Goal: Check status: Check status

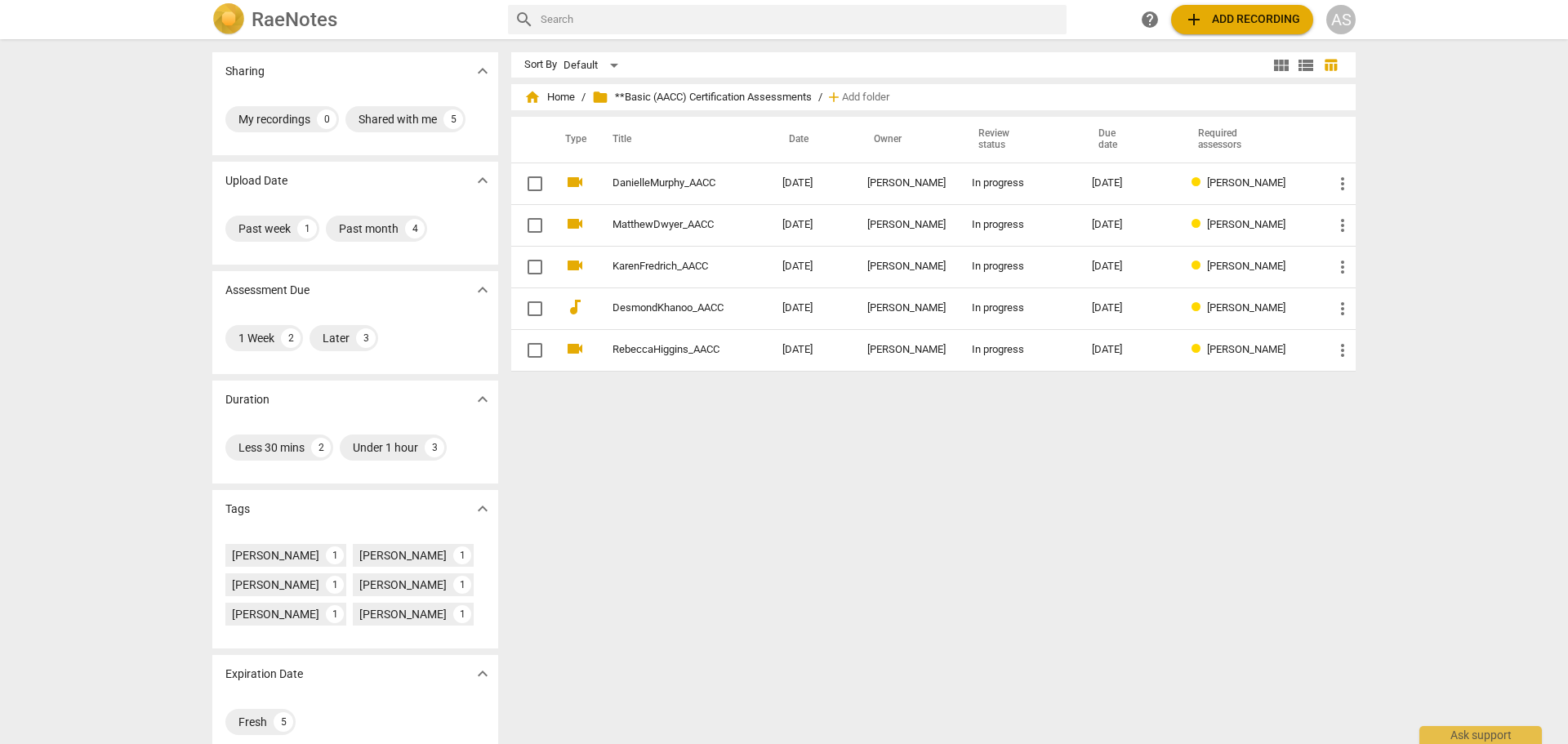
click at [967, 77] on div "Sort By Default" at bounding box center [897, 65] width 745 height 25
click at [554, 99] on span "home Home" at bounding box center [550, 97] width 51 height 16
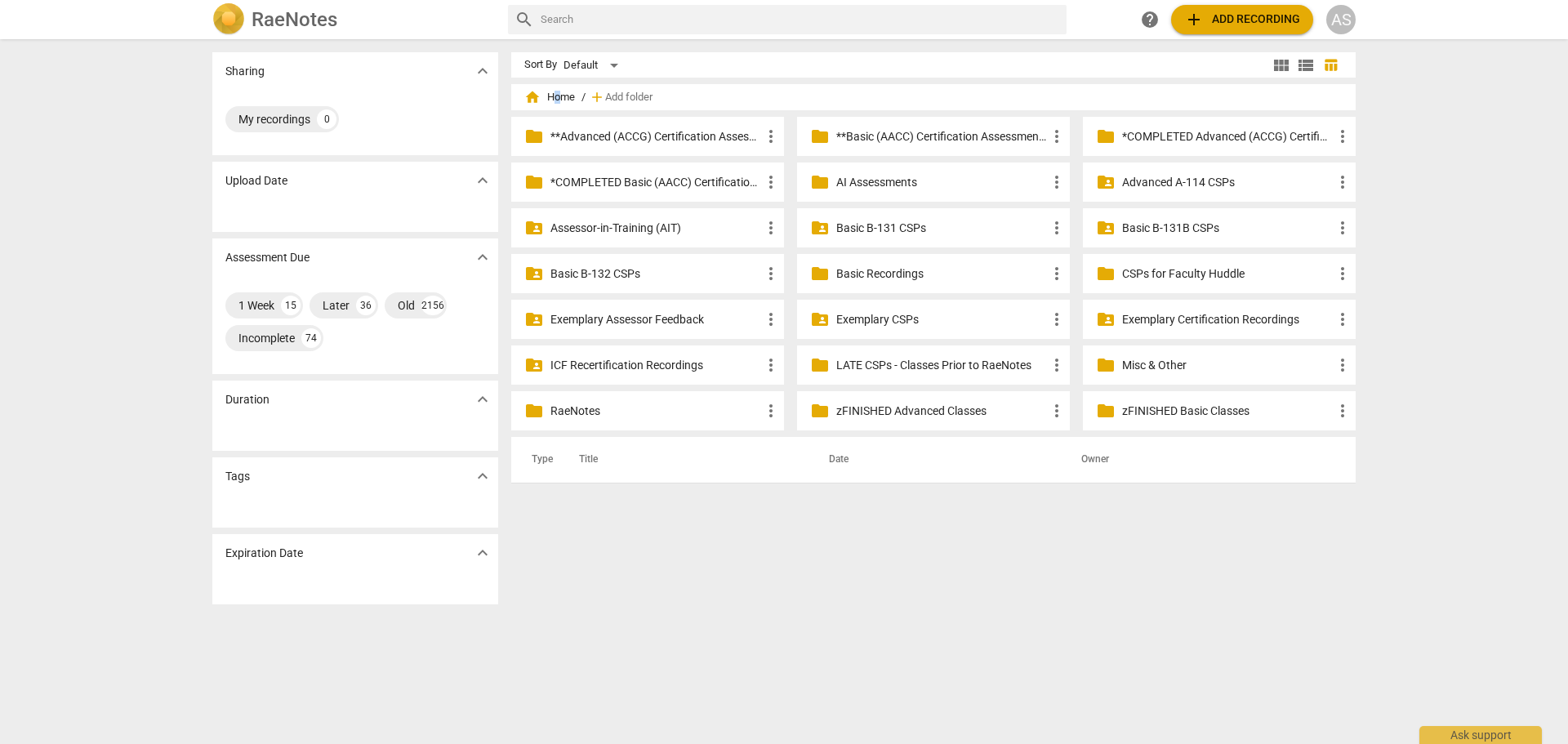
click at [636, 129] on p "**Advanced (ACCG) Certification Assessments" at bounding box center [656, 137] width 211 height 17
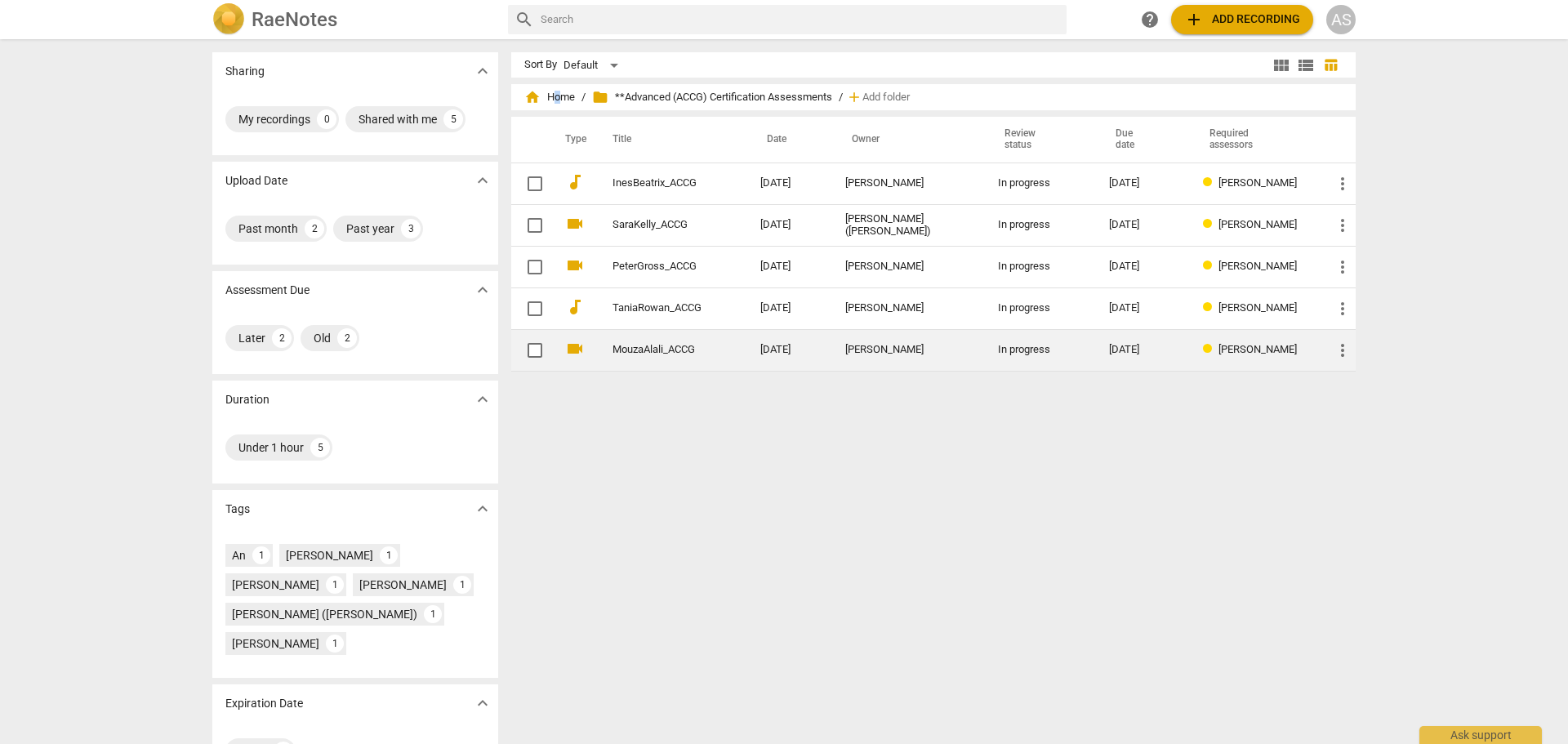
click at [681, 346] on link "MouzaAlali_ACCG" at bounding box center [656, 350] width 89 height 12
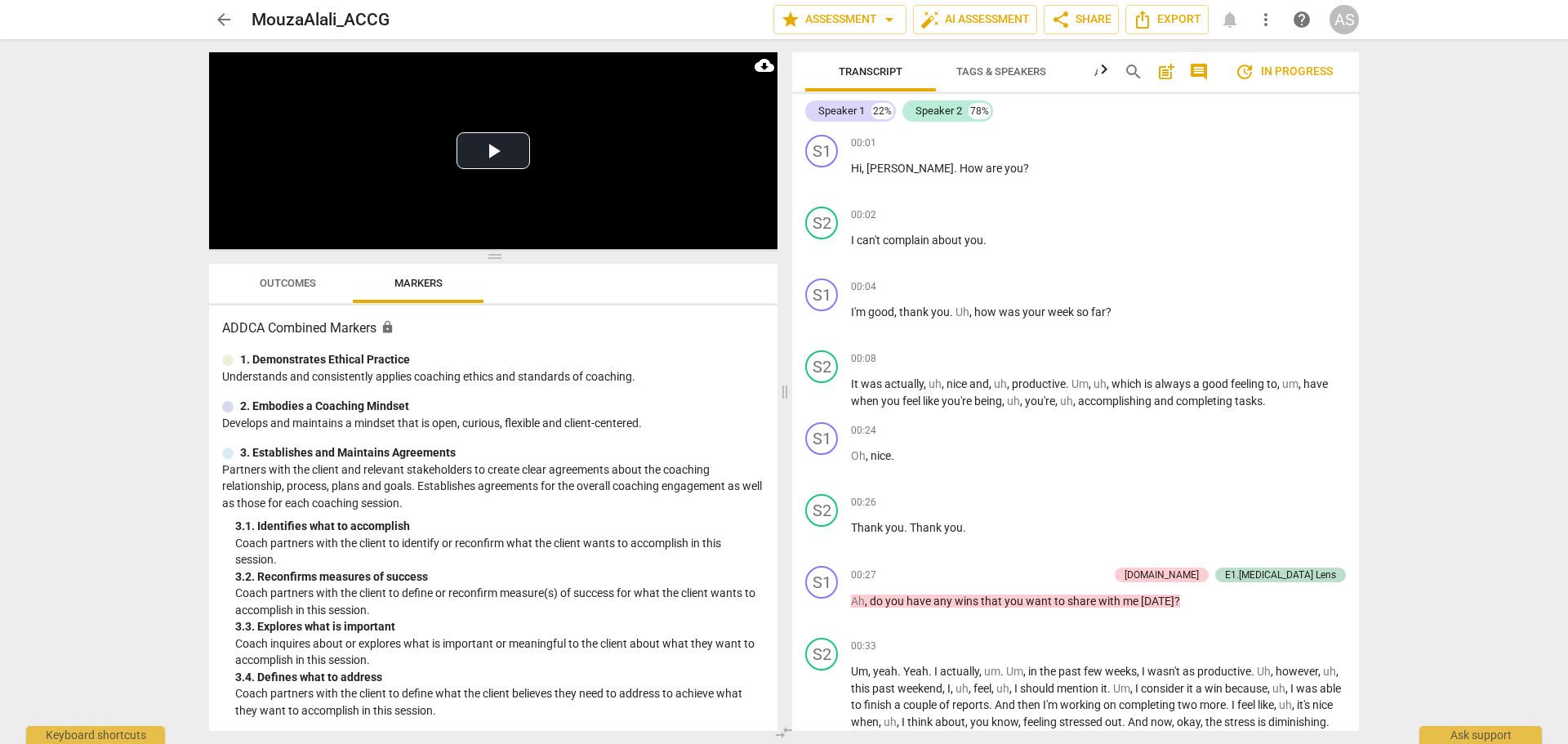
click at [298, 274] on span "Outcomes" at bounding box center [288, 284] width 96 height 23
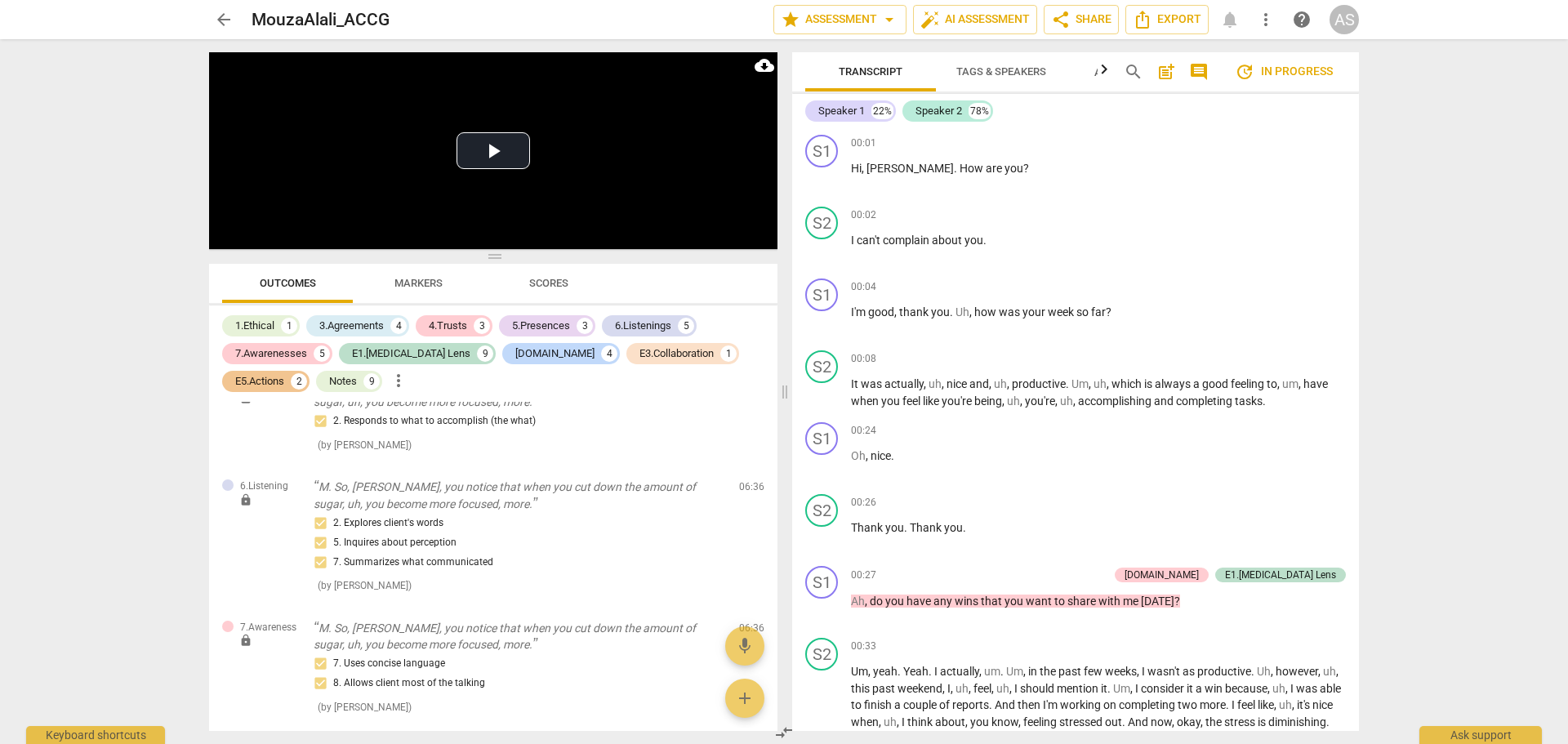
scroll to position [1308, 0]
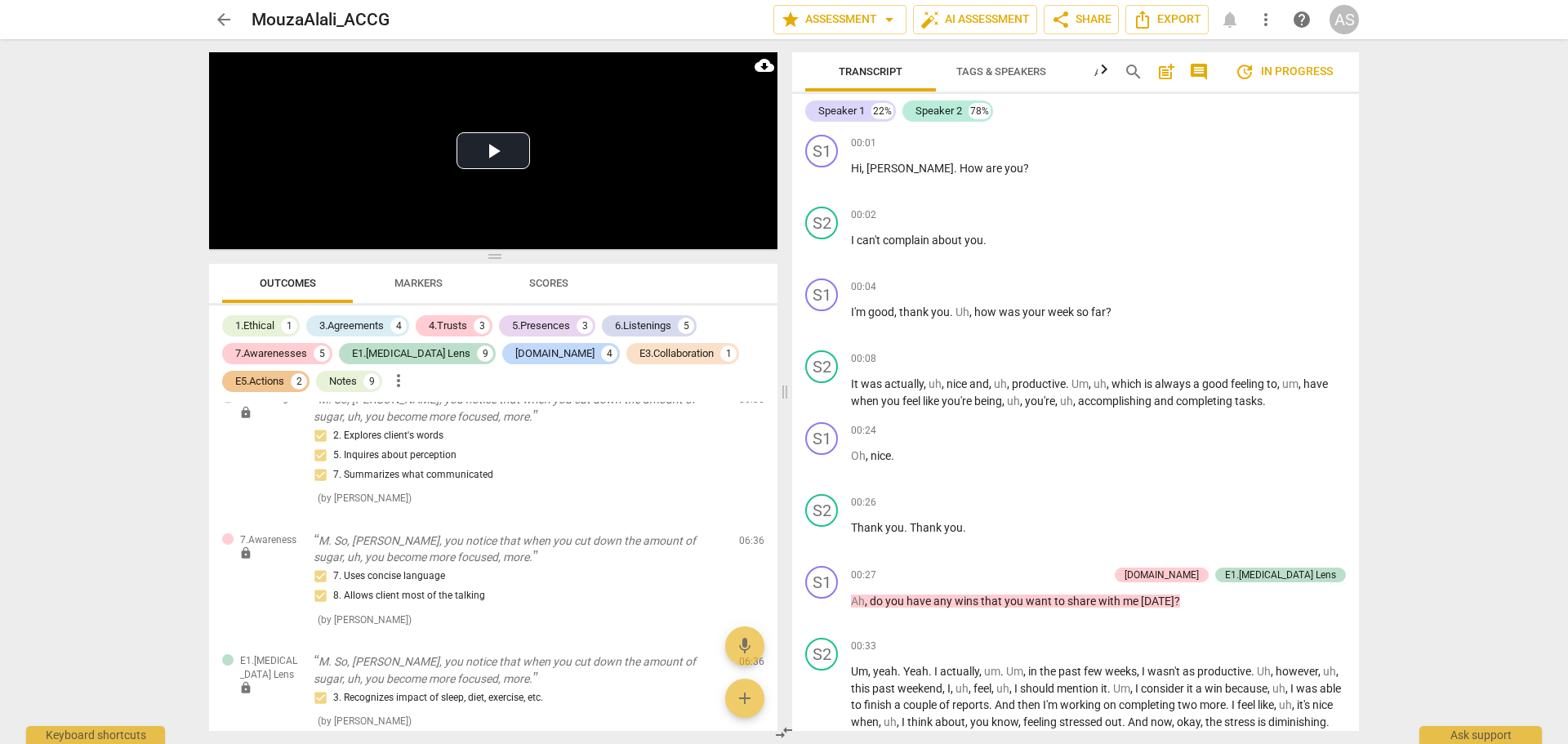
click at [225, 23] on span "arrow_back" at bounding box center [223, 19] width 20 height 20
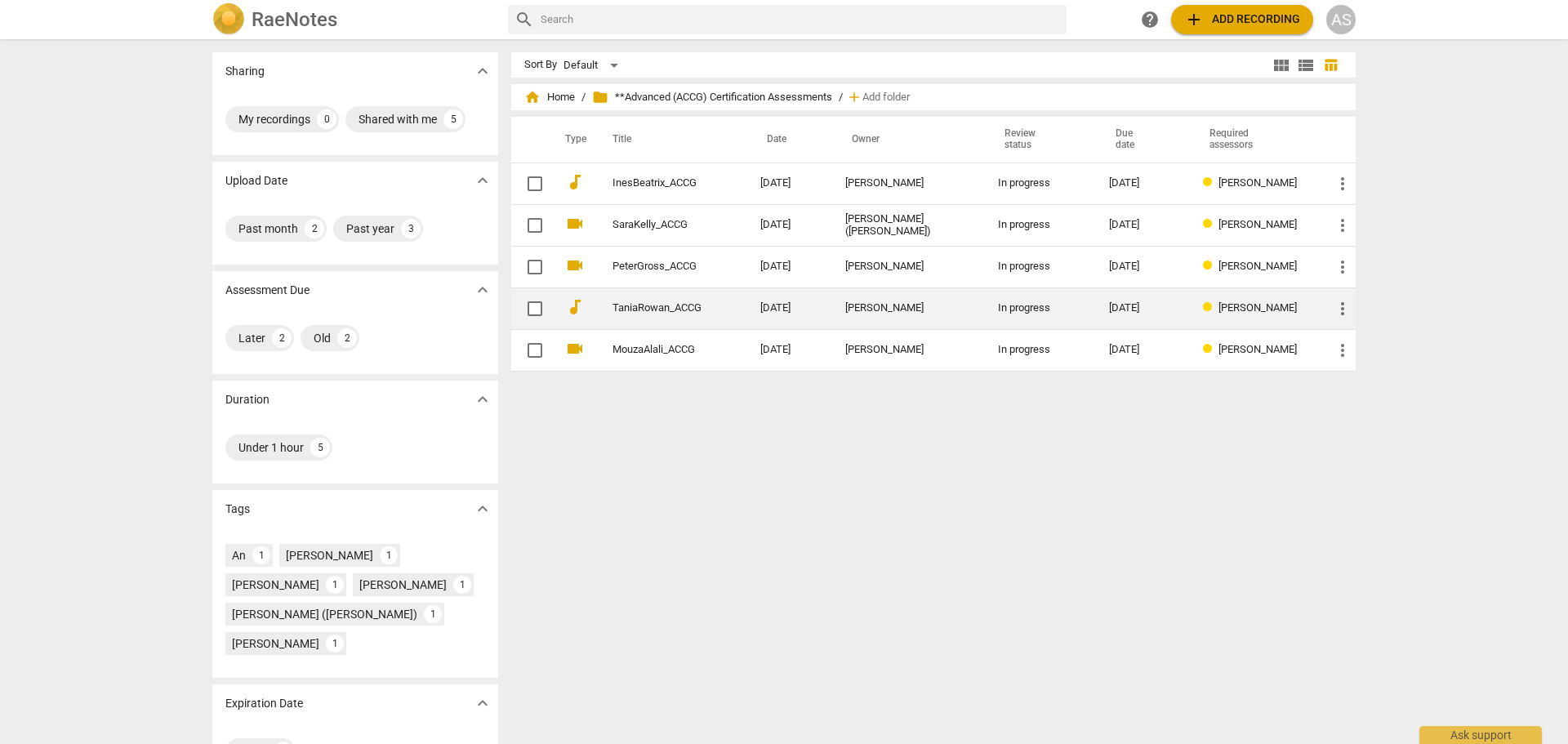
click at [693, 311] on link "TaniaRowan_ACCG" at bounding box center [656, 308] width 89 height 12
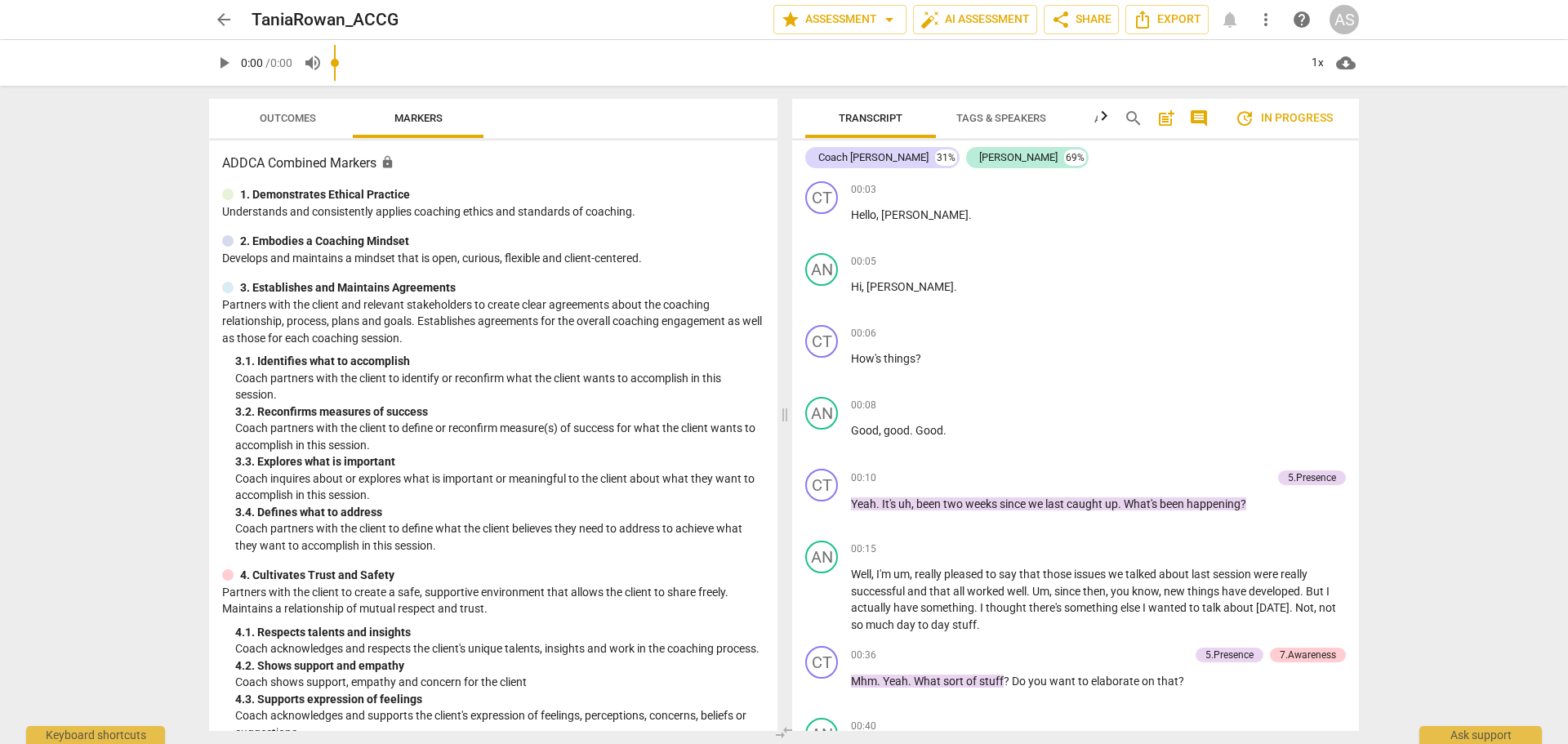
click at [307, 117] on span "Outcomes" at bounding box center [288, 117] width 56 height 12
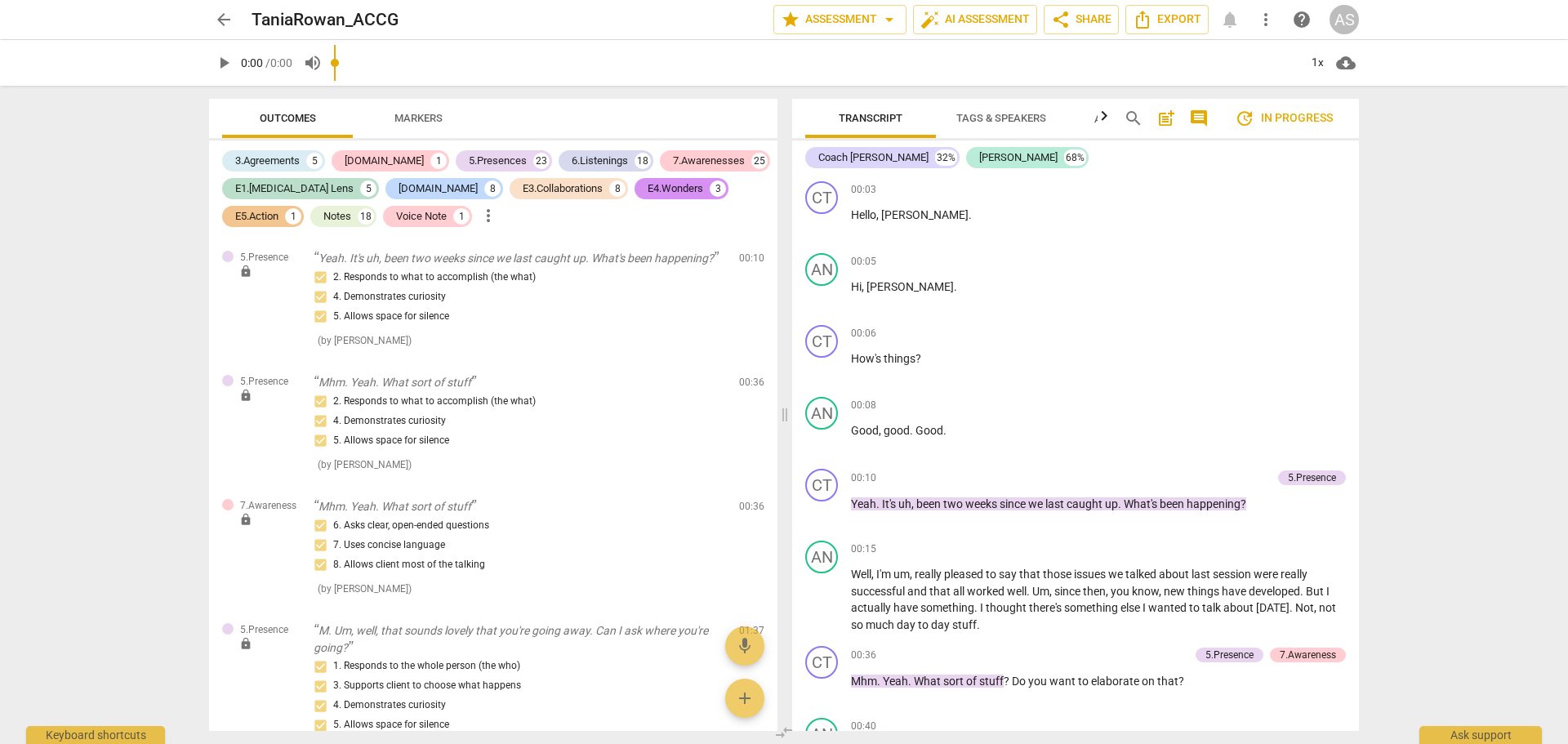
scroll to position [1144, 0]
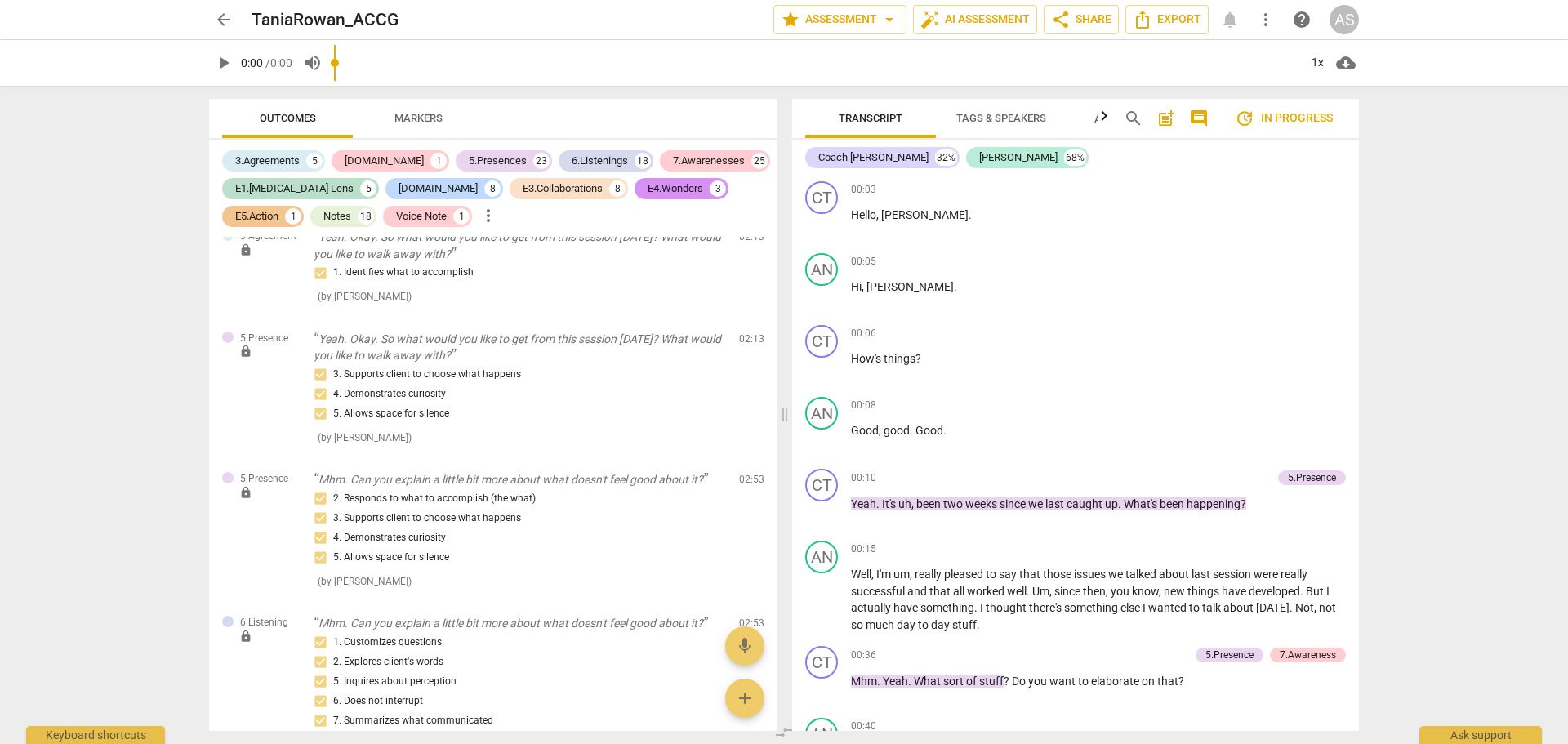
click at [219, 18] on span "arrow_back" at bounding box center [223, 19] width 20 height 20
